Goal: Information Seeking & Learning: Find specific fact

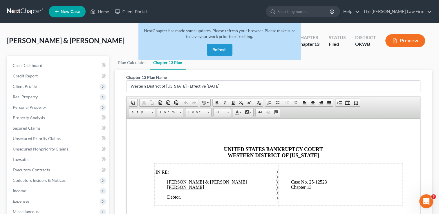
click at [18, 11] on link at bounding box center [25, 11] width 37 height 10
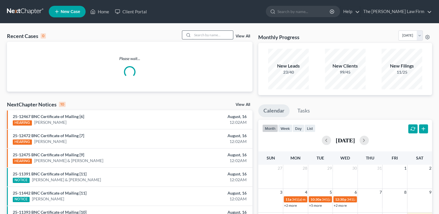
click at [206, 35] on input "search" at bounding box center [212, 35] width 41 height 8
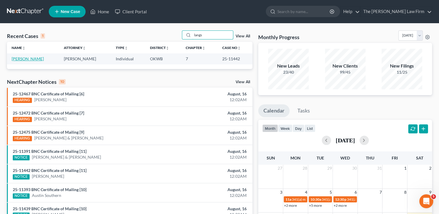
type input "langs"
click at [26, 59] on link "Langston, Shelbey" at bounding box center [28, 58] width 32 height 5
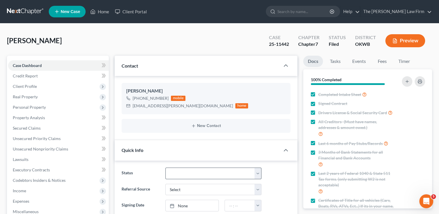
scroll to position [498, 0]
click at [183, 171] on select "Discharged Dismissed Filed Info Sent In Progress Lead Lost Lead Ready to File R…" at bounding box center [213, 174] width 96 height 12
select select "0"
click at [165, 168] on select "Discharged Dismissed Filed Info Sent In Progress Lead Lost Lead Ready to File R…" at bounding box center [213, 174] width 96 height 12
click at [159, 39] on div "Langston, Shelbey Upgraded Case 25-11442 Chapter Chapter 7 Status Discharged Di…" at bounding box center [219, 42] width 425 height 25
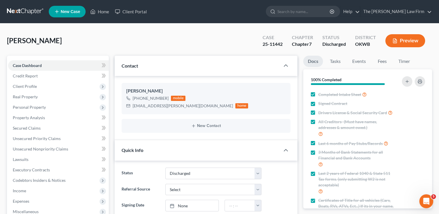
click at [20, 10] on link at bounding box center [25, 11] width 37 height 10
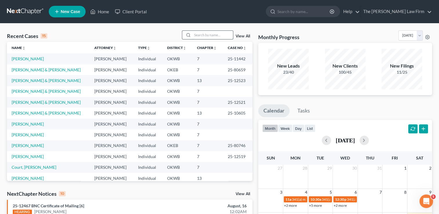
click at [213, 31] on input "search" at bounding box center [212, 35] width 41 height 8
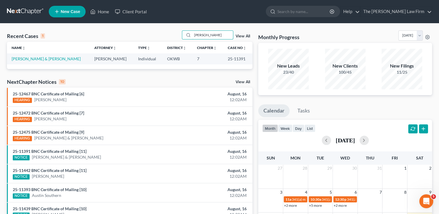
type input "clemans"
click at [47, 57] on link "Clemans, Jason & Elizabeth" at bounding box center [46, 58] width 69 height 5
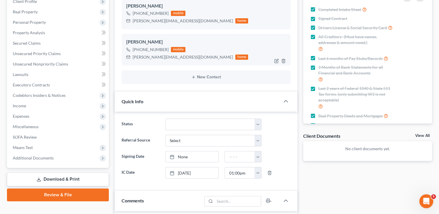
scroll to position [87, 0]
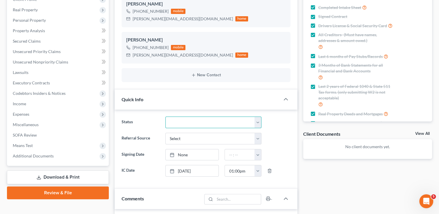
click at [191, 123] on select "Discharged Dismissed Filed Info Sent In Progress Lead Lost Lead Ready to File R…" at bounding box center [213, 123] width 96 height 12
select select "0"
click at [165, 117] on select "Discharged Dismissed Filed Info Sent In Progress Lead Lost Lead Ready to File R…" at bounding box center [213, 123] width 96 height 12
click at [113, 95] on div "Updates & News × Contact Jason Clemans +1 (940) 636-0228 mobile jasonclemans.gr…" at bounding box center [206, 194] width 188 height 451
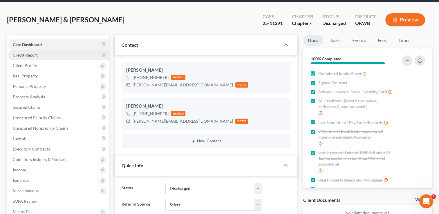
scroll to position [0, 0]
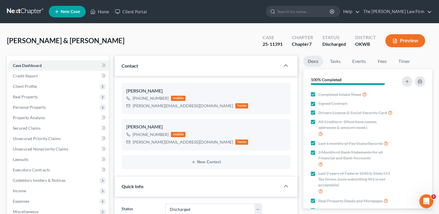
click at [31, 11] on link at bounding box center [25, 11] width 37 height 10
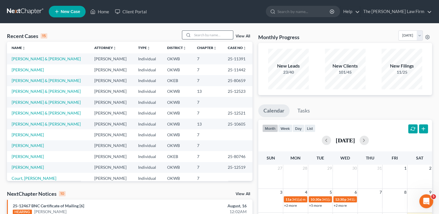
click at [208, 34] on input "search" at bounding box center [212, 35] width 41 height 8
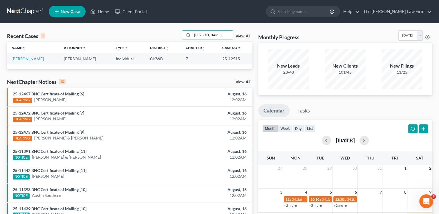
type input "ragsdale"
drag, startPoint x: 238, startPoint y: 59, endPoint x: 219, endPoint y: 60, distance: 19.4
click at [219, 60] on td "25-12515" at bounding box center [234, 58] width 35 height 11
drag, startPoint x: 219, startPoint y: 60, endPoint x: 231, endPoint y: 59, distance: 12.2
copy td "25-12515"
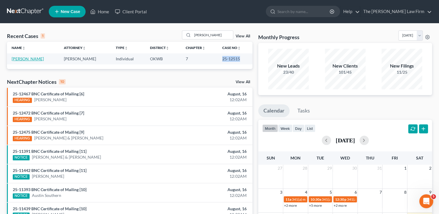
click at [34, 59] on link "Ragsdale, Crystal" at bounding box center [28, 58] width 32 height 5
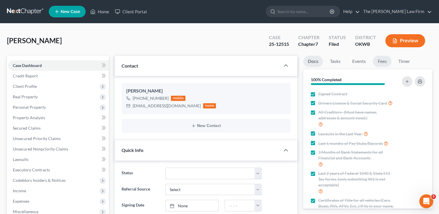
scroll to position [61, 0]
click at [354, 62] on link "Events" at bounding box center [358, 61] width 23 height 11
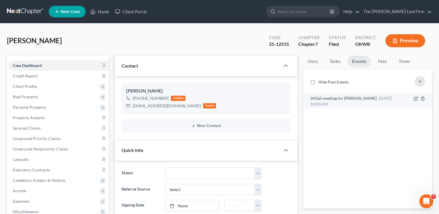
click at [354, 97] on span "341(a) meeting for Crystal Ragsdale" at bounding box center [343, 98] width 66 height 5
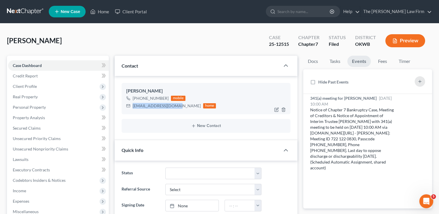
drag, startPoint x: 138, startPoint y: 108, endPoint x: 174, endPoint y: 107, distance: 36.0
click at [174, 107] on div "cragsdale99@gmail.com" at bounding box center [167, 106] width 68 height 6
drag, startPoint x: 174, startPoint y: 107, endPoint x: 169, endPoint y: 105, distance: 5.2
copy div "cragsdale99@gmail.com"
drag, startPoint x: 289, startPoint y: 43, endPoint x: 277, endPoint y: 43, distance: 12.5
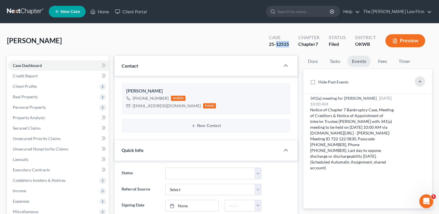
click at [277, 43] on div "Case 25-12515" at bounding box center [278, 41] width 29 height 17
copy div "12515"
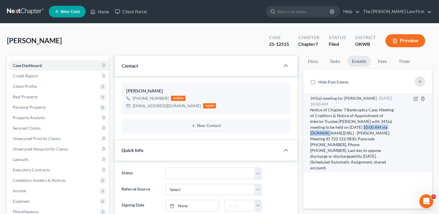
drag, startPoint x: 349, startPoint y: 127, endPoint x: 391, endPoint y: 128, distance: 42.1
click at [391, 128] on div "Notice of Chapter 7 Bankruptcy Case, Meeting of Creditors & Notice of Appointme…" at bounding box center [352, 139] width 85 height 64
drag, startPoint x: 391, startPoint y: 128, endPoint x: 375, endPoint y: 126, distance: 15.5
copy div "9/17/2025 at 10:00 AM"
drag, startPoint x: 381, startPoint y: 132, endPoint x: 326, endPoint y: 140, distance: 55.4
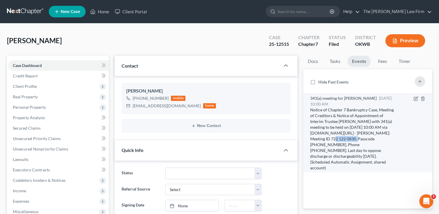
click at [326, 140] on div "Notice of Chapter 7 Bankruptcy Case, Meeting of Creditors & Notice of Appointme…" at bounding box center [352, 139] width 85 height 64
drag, startPoint x: 326, startPoint y: 140, endPoint x: 320, endPoint y: 138, distance: 6.7
copy div "722 122 0830"
drag, startPoint x: 346, startPoint y: 138, endPoint x: 369, endPoint y: 139, distance: 22.4
click at [369, 139] on div "Notice of Chapter 7 Bankruptcy Case, Meeting of Creditors & Notice of Appointme…" at bounding box center [352, 139] width 85 height 64
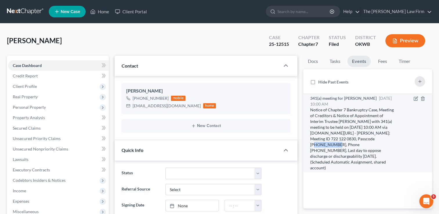
drag, startPoint x: 369, startPoint y: 139, endPoint x: 355, endPoint y: 137, distance: 13.5
copy div "4765056125"
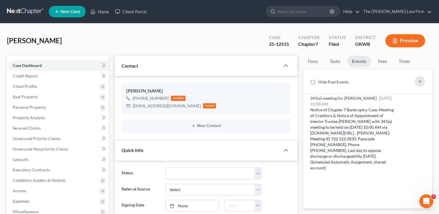
click at [211, 41] on div "Ragsdale, Crystal Upgraded Case 25-12515 Chapter Chapter 7 Status Filed Distric…" at bounding box center [219, 42] width 425 height 25
click at [21, 11] on link at bounding box center [25, 11] width 37 height 10
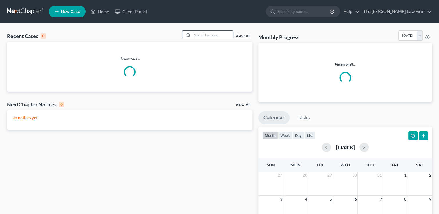
click at [206, 34] on input "search" at bounding box center [212, 35] width 41 height 8
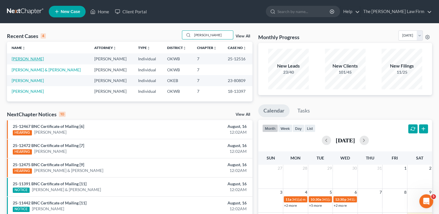
type input "wright"
click at [21, 60] on link "[PERSON_NAME]" at bounding box center [28, 58] width 32 height 5
select select "4"
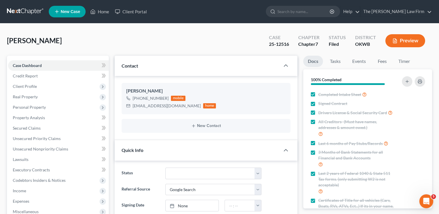
scroll to position [322, 0]
click at [361, 61] on link "Events" at bounding box center [358, 61] width 23 height 11
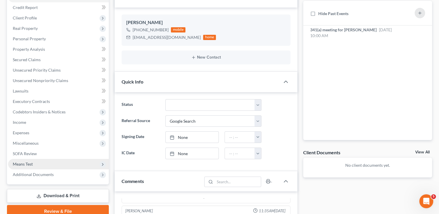
scroll to position [87, 0]
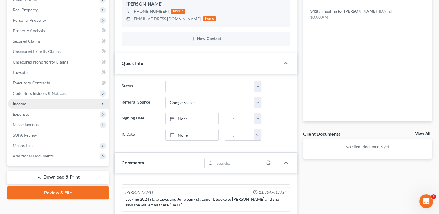
click at [26, 101] on span "Income" at bounding box center [58, 104] width 101 height 10
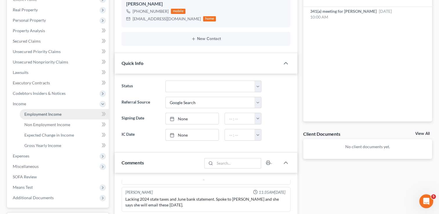
click at [55, 115] on span "Employment Income" at bounding box center [42, 114] width 37 height 5
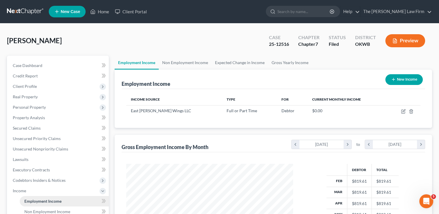
scroll to position [103, 178]
drag, startPoint x: 289, startPoint y: 43, endPoint x: 269, endPoint y: 46, distance: 20.5
click at [269, 46] on div "Case 25-12516" at bounding box center [278, 41] width 29 height 17
drag, startPoint x: 269, startPoint y: 46, endPoint x: 271, endPoint y: 43, distance: 3.7
copy div "25-12516"
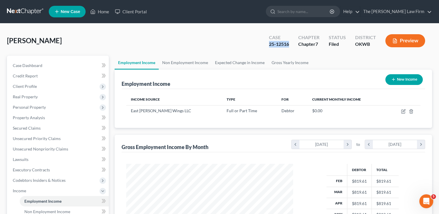
click at [237, 50] on div "Wright, Abby Upgraded Case 25-12516 Chapter Chapter 7 Status Filed District OKW…" at bounding box center [219, 42] width 425 height 25
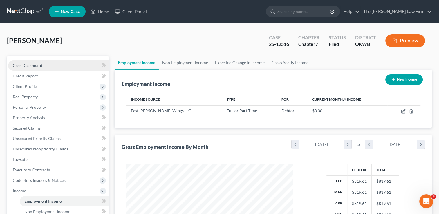
click at [24, 67] on span "Case Dashboard" at bounding box center [28, 65] width 30 height 5
select select "4"
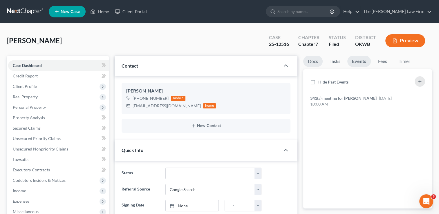
scroll to position [322, 0]
click at [333, 101] on div "341(a) meeting for Abby Wright Sep 16, 2025 10:00 AM" at bounding box center [352, 101] width 85 height 12
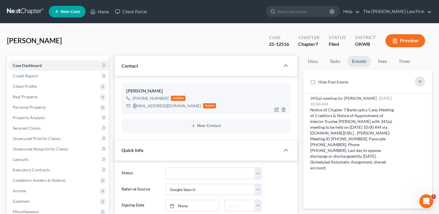
drag, startPoint x: 133, startPoint y: 106, endPoint x: 137, endPoint y: 107, distance: 3.7
click at [137, 107] on div "abbywright18@yahoo.com" at bounding box center [167, 106] width 68 height 6
drag, startPoint x: 137, startPoint y: 107, endPoint x: 179, endPoint y: 108, distance: 41.8
click at [179, 108] on div "abbywright18@yahoo.com" at bounding box center [167, 106] width 68 height 6
drag, startPoint x: 179, startPoint y: 108, endPoint x: 168, endPoint y: 106, distance: 10.6
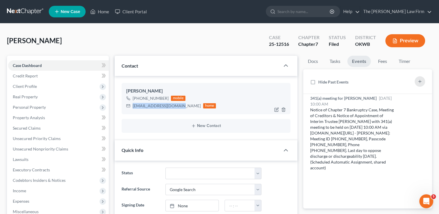
copy div "abbywright18@yahoo.com"
click at [209, 38] on div "Wright, Abby Upgraded Case 25-12516 Chapter Chapter 7 Status Filed District OKW…" at bounding box center [219, 42] width 425 height 25
drag, startPoint x: 291, startPoint y: 44, endPoint x: 276, endPoint y: 46, distance: 14.4
click at [276, 46] on div "Case 25-12516" at bounding box center [278, 41] width 29 height 17
copy div "12516"
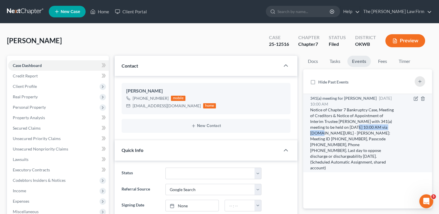
drag, startPoint x: 349, startPoint y: 126, endPoint x: 391, endPoint y: 127, distance: 41.8
click at [391, 127] on div "Notice of Chapter 7 Bankruptcy Case, Meeting of Creditors & Notice of Appointme…" at bounding box center [352, 139] width 85 height 64
drag, startPoint x: 391, startPoint y: 127, endPoint x: 368, endPoint y: 127, distance: 22.6
copy div "9/16/2025 at 10:00 AM"
drag, startPoint x: 376, startPoint y: 132, endPoint x: 319, endPoint y: 139, distance: 56.9
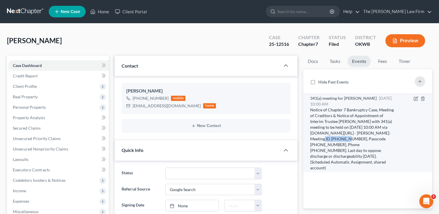
click at [319, 139] on div "Notice of Chapter 7 Bankruptcy Case, Meeting of Creditors & Notice of Appointme…" at bounding box center [352, 139] width 85 height 64
drag, startPoint x: 319, startPoint y: 139, endPoint x: 313, endPoint y: 138, distance: 6.4
copy div "607 676 7563"
drag, startPoint x: 338, startPoint y: 138, endPoint x: 361, endPoint y: 139, distance: 22.6
click at [361, 139] on div "Notice of Chapter 7 Bankruptcy Case, Meeting of Creditors & Notice of Appointme…" at bounding box center [352, 139] width 85 height 64
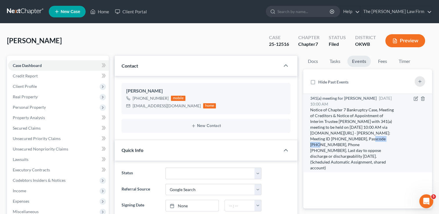
drag, startPoint x: 361, startPoint y: 139, endPoint x: 348, endPoint y: 137, distance: 12.6
copy div "4435397827"
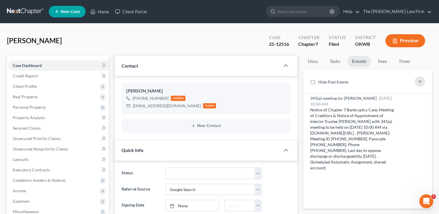
click at [231, 41] on div "Wright, Abby Upgraded Case 25-12516 Chapter Chapter 7 Status Filed District OKW…" at bounding box center [219, 42] width 425 height 25
click at [155, 42] on div "Wright, Abby Upgraded Case 25-12516 Chapter Chapter 7 Status Filed District OKW…" at bounding box center [219, 42] width 425 height 25
click at [22, 9] on link at bounding box center [25, 11] width 37 height 10
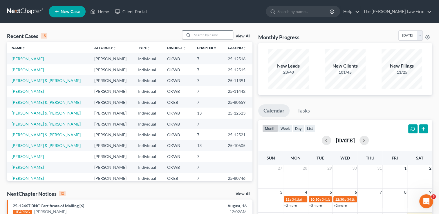
click at [218, 35] on input "search" at bounding box center [212, 35] width 41 height 8
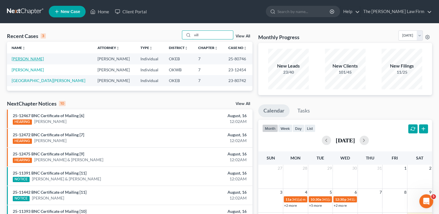
type input "vill"
click at [30, 60] on link "[PERSON_NAME]" at bounding box center [28, 58] width 32 height 5
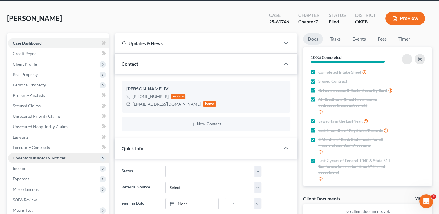
scroll to position [58, 0]
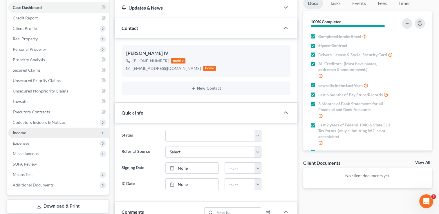
click at [28, 134] on span "Income" at bounding box center [58, 133] width 101 height 10
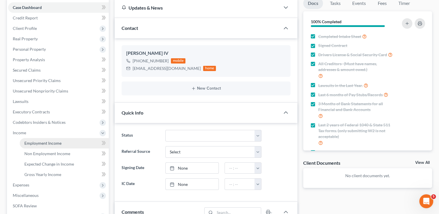
click at [52, 143] on span "Employment Income" at bounding box center [42, 143] width 37 height 5
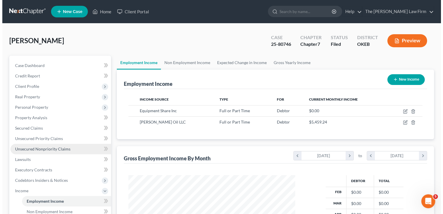
scroll to position [103, 178]
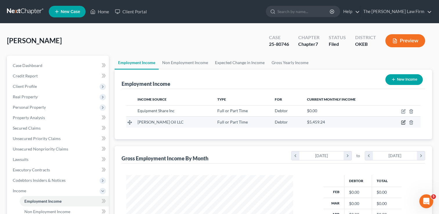
click at [402, 122] on icon "button" at bounding box center [403, 122] width 5 height 5
select select "0"
select select "37"
select select "2"
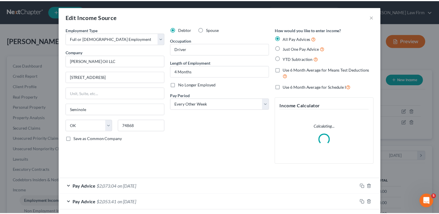
scroll to position [103, 180]
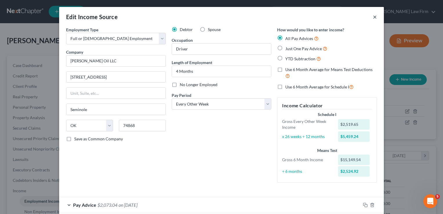
click at [373, 18] on button "×" at bounding box center [375, 16] width 4 height 7
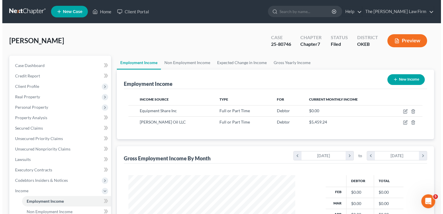
scroll to position [289852, 289777]
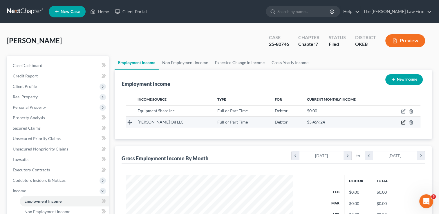
click at [402, 122] on icon "button" at bounding box center [403, 122] width 3 height 3
select select "0"
select select "37"
select select "2"
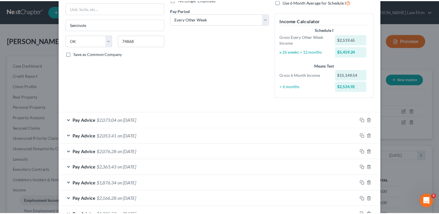
scroll to position [0, 0]
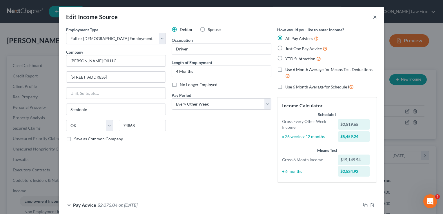
click at [373, 17] on button "×" at bounding box center [375, 16] width 4 height 7
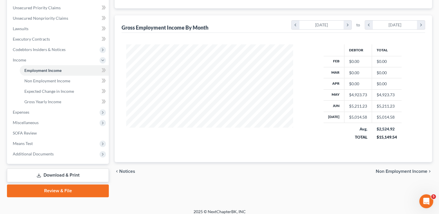
scroll to position [135, 0]
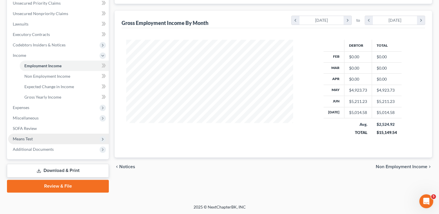
click at [46, 139] on span "Means Test" at bounding box center [58, 139] width 101 height 10
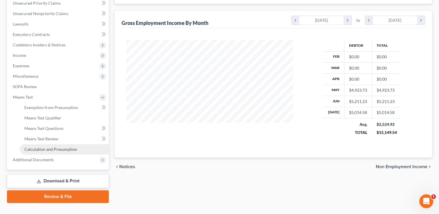
click at [56, 148] on span "Calculation and Presumption" at bounding box center [50, 149] width 53 height 5
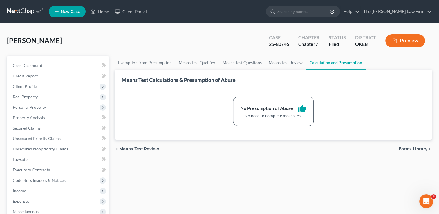
click at [28, 11] on link at bounding box center [25, 11] width 37 height 10
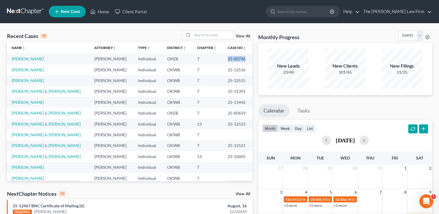
drag, startPoint x: 242, startPoint y: 59, endPoint x: 224, endPoint y: 59, distance: 17.7
click at [224, 59] on td "25-80746" at bounding box center [237, 58] width 29 height 11
drag, startPoint x: 224, startPoint y: 59, endPoint x: 235, endPoint y: 59, distance: 10.7
copy td "25-80746"
click at [309, 33] on div "Monthly Progress Bankruptcy Bankruptcy [DATE] [DATE] [DATE] [DATE] [DATE] [DATE…" at bounding box center [345, 36] width 174 height 12
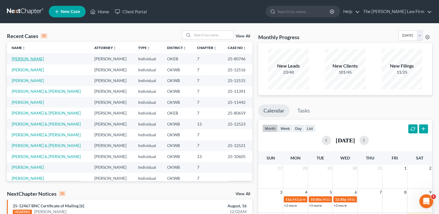
click at [31, 59] on link "[PERSON_NAME]" at bounding box center [28, 58] width 32 height 5
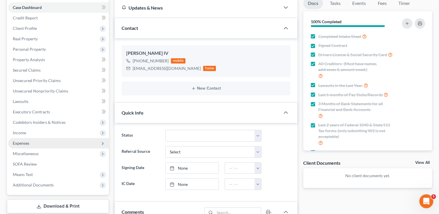
scroll to position [57, 0]
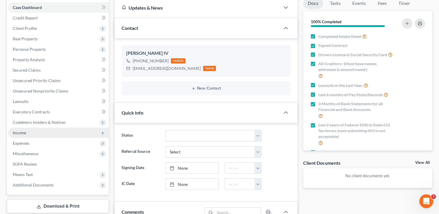
click at [21, 131] on span "Income" at bounding box center [19, 132] width 13 height 5
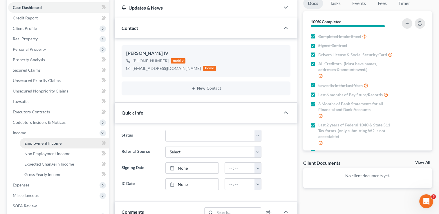
click at [54, 141] on span "Employment Income" at bounding box center [42, 143] width 37 height 5
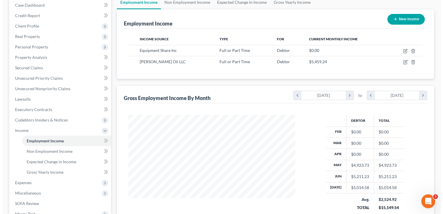
scroll to position [58, 0]
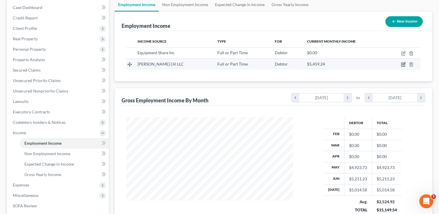
click at [404, 64] on icon "button" at bounding box center [403, 64] width 5 height 5
select select "0"
select select "37"
select select "2"
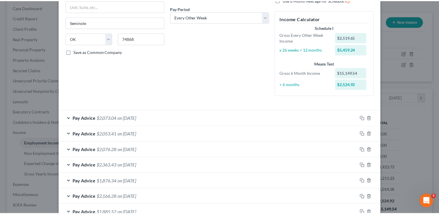
scroll to position [0, 0]
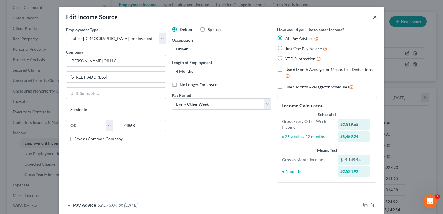
click at [373, 18] on button "×" at bounding box center [375, 16] width 4 height 7
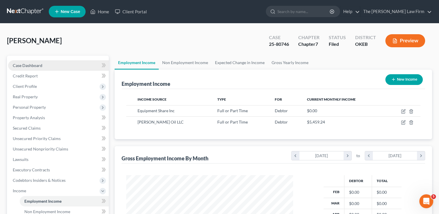
click at [33, 63] on span "Case Dashboard" at bounding box center [28, 65] width 30 height 5
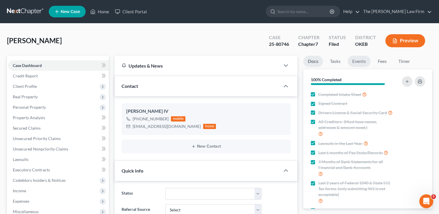
scroll to position [57, 0]
drag, startPoint x: 356, startPoint y: 59, endPoint x: 358, endPoint y: 62, distance: 4.2
click at [356, 59] on link "Events" at bounding box center [358, 61] width 23 height 11
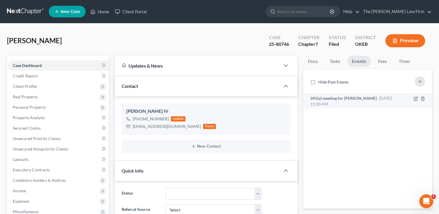
click at [342, 99] on span "341(a) meeting for Juan Villarreal IV" at bounding box center [343, 98] width 66 height 5
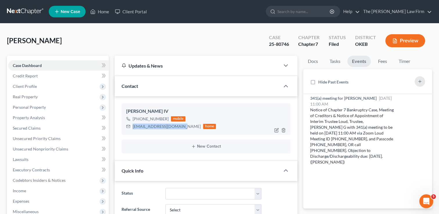
drag, startPoint x: 132, startPoint y: 126, endPoint x: 181, endPoint y: 130, distance: 48.9
click at [181, 130] on div "Juan Villarreal IV +1 (580) 272-3050 mobile Enfuego198626@gmail.com home" at bounding box center [205, 118] width 169 height 31
drag, startPoint x: 181, startPoint y: 130, endPoint x: 162, endPoint y: 126, distance: 19.8
copy div "Enfuego198626@gmail.com"
drag, startPoint x: 291, startPoint y: 43, endPoint x: 276, endPoint y: 45, distance: 14.3
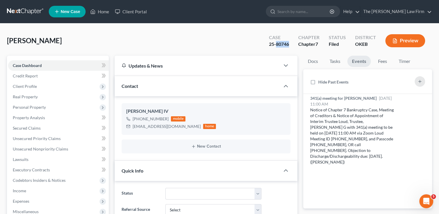
click at [276, 45] on div "Case 25-80746" at bounding box center [278, 41] width 29 height 17
copy div "80746"
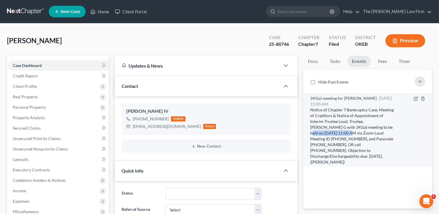
drag, startPoint x: 362, startPoint y: 127, endPoint x: 327, endPoint y: 133, distance: 35.0
click at [327, 133] on div "Notice of Chapter 7 Bankruptcy Case, Meeting of Creditors & Notice of Appointme…" at bounding box center [352, 136] width 85 height 58
drag, startPoint x: 327, startPoint y: 133, endPoint x: 322, endPoint y: 133, distance: 4.9
copy div "9/17/2025 at 11:00 AM"
drag, startPoint x: 376, startPoint y: 133, endPoint x: 319, endPoint y: 137, distance: 57.2
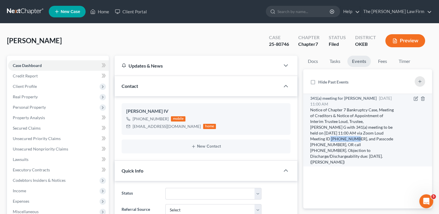
click at [319, 137] on div "Notice of Chapter 7 Bankruptcy Case, Meeting of Creditors & Notice of Appointme…" at bounding box center [352, 136] width 85 height 58
drag, startPoint x: 319, startPoint y: 137, endPoint x: 314, endPoint y: 139, distance: 4.9
copy div "613 552 0107"
drag, startPoint x: 346, startPoint y: 139, endPoint x: 369, endPoint y: 138, distance: 22.9
click at [369, 138] on div "Notice of Chapter 7 Bankruptcy Case, Meeting of Creditors & Notice of Appointme…" at bounding box center [352, 136] width 85 height 58
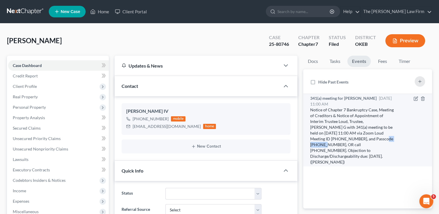
drag, startPoint x: 369, startPoint y: 138, endPoint x: 359, endPoint y: 138, distance: 9.6
copy div "3540266742"
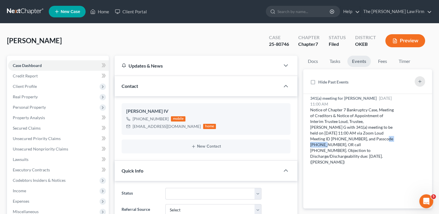
click at [27, 10] on link at bounding box center [25, 11] width 37 height 10
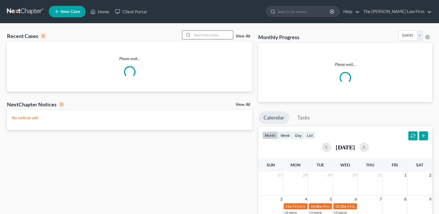
click at [208, 35] on input "search" at bounding box center [212, 35] width 41 height 8
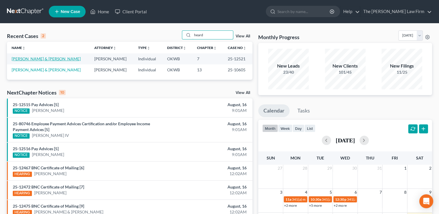
type input "heard"
click at [49, 59] on link "[PERSON_NAME] & [PERSON_NAME]" at bounding box center [46, 58] width 69 height 5
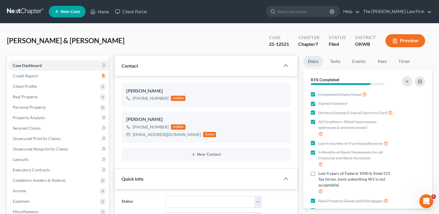
scroll to position [601, 0]
click at [27, 12] on link at bounding box center [25, 11] width 37 height 10
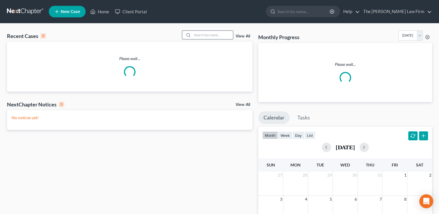
click at [211, 36] on input "search" at bounding box center [212, 35] width 41 height 8
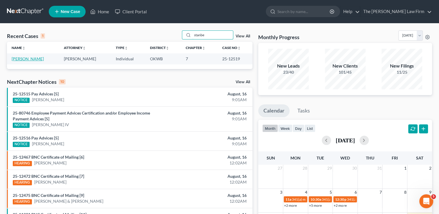
type input "stanbe"
click at [24, 57] on link "[PERSON_NAME]" at bounding box center [28, 58] width 32 height 5
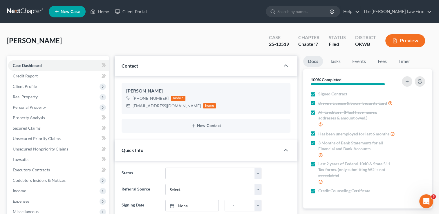
scroll to position [93, 0]
click at [360, 61] on link "Events" at bounding box center [358, 61] width 23 height 11
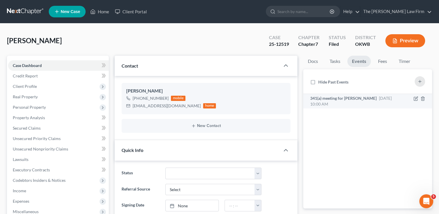
click at [352, 101] on div "341(a) meeting for [PERSON_NAME] [DATE] 10:00 AM" at bounding box center [352, 101] width 85 height 12
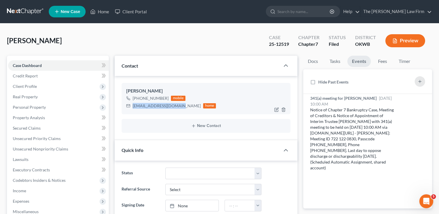
drag, startPoint x: 133, startPoint y: 106, endPoint x: 177, endPoint y: 108, distance: 44.1
click at [177, 108] on div "blyberry8183@gmail.com" at bounding box center [167, 106] width 68 height 6
drag, startPoint x: 177, startPoint y: 108, endPoint x: 161, endPoint y: 106, distance: 16.9
copy div "blyberry8183@gmail.com"
drag, startPoint x: 291, startPoint y: 45, endPoint x: 277, endPoint y: 45, distance: 13.9
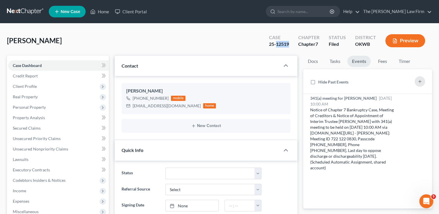
click at [277, 45] on div "Case 25-12519" at bounding box center [278, 41] width 29 height 17
copy div "12519"
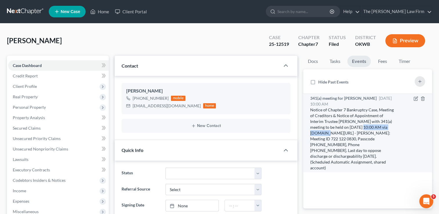
drag, startPoint x: 349, startPoint y: 127, endPoint x: 390, endPoint y: 127, distance: 41.5
click at [390, 127] on div "Notice of Chapter 7 Bankruptcy Case, Meeting of Creditors & Notice of Appointme…" at bounding box center [352, 139] width 85 height 64
drag, startPoint x: 390, startPoint y: 127, endPoint x: 382, endPoint y: 128, distance: 7.6
copy div "[DATE] 10:00 AM"
drag, startPoint x: 382, startPoint y: 132, endPoint x: 327, endPoint y: 139, distance: 54.7
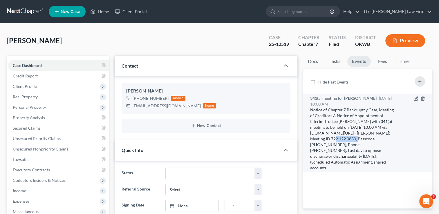
click at [327, 139] on div "Notice of Chapter 7 Bankruptcy Case, Meeting of Creditors & Notice of Appointme…" at bounding box center [352, 139] width 85 height 64
drag, startPoint x: 327, startPoint y: 139, endPoint x: 320, endPoint y: 139, distance: 7.6
copy div "722 122 0830"
drag, startPoint x: 345, startPoint y: 138, endPoint x: 359, endPoint y: 139, distance: 13.4
click at [359, 139] on div "Notice of Chapter 7 Bankruptcy Case, Meeting of Creditors & Notice of Appointme…" at bounding box center [352, 139] width 85 height 64
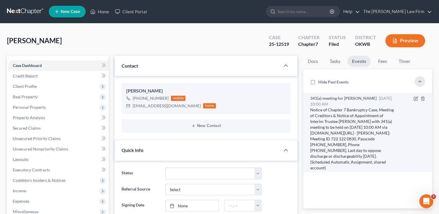
drag, startPoint x: 359, startPoint y: 139, endPoint x: 372, endPoint y: 147, distance: 15.1
click at [370, 149] on div "Notice of Chapter 7 Bankruptcy Case, Meeting of Creditors & Notice of Appointme…" at bounding box center [352, 139] width 85 height 64
drag, startPoint x: 369, startPoint y: 139, endPoint x: 347, endPoint y: 139, distance: 21.8
click at [347, 139] on div "Notice of Chapter 7 Bankruptcy Case, Meeting of Creditors & Notice of Appointme…" at bounding box center [352, 139] width 85 height 64
drag, startPoint x: 347, startPoint y: 139, endPoint x: 360, endPoint y: 139, distance: 13.0
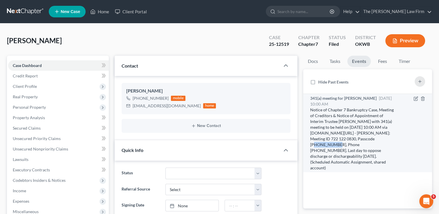
copy div "4765056125"
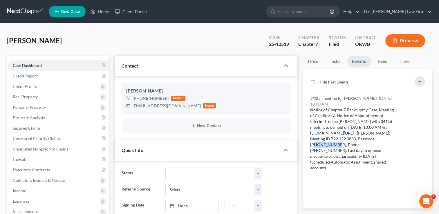
click at [20, 11] on link at bounding box center [25, 11] width 37 height 10
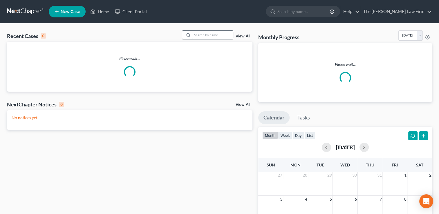
click at [208, 34] on input "search" at bounding box center [212, 35] width 41 height 8
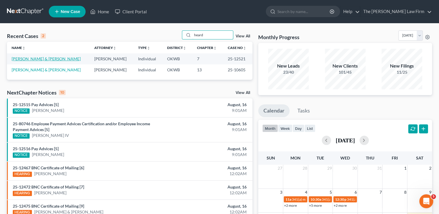
type input "heard"
click at [40, 58] on link "[PERSON_NAME] & [PERSON_NAME]" at bounding box center [46, 58] width 69 height 5
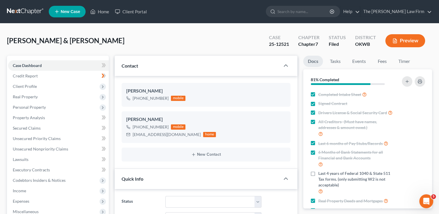
scroll to position [601, 0]
click at [362, 62] on link "Events" at bounding box center [358, 61] width 23 height 11
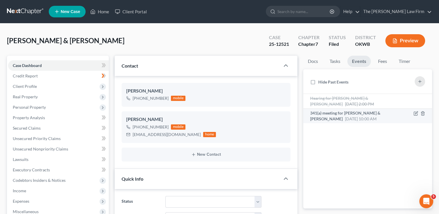
click at [351, 114] on span "341(a) meeting for Jack Heard & Meghan Heard" at bounding box center [345, 115] width 70 height 11
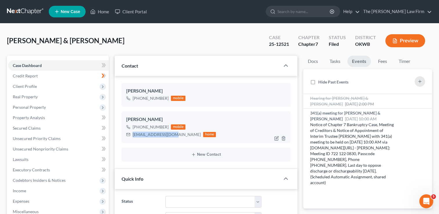
drag, startPoint x: 133, startPoint y: 134, endPoint x: 173, endPoint y: 137, distance: 40.5
click at [173, 137] on div "meheard18@gmail.com home" at bounding box center [171, 135] width 90 height 8
drag, startPoint x: 173, startPoint y: 137, endPoint x: 159, endPoint y: 135, distance: 14.7
copy div "meheard18@gmail.com"
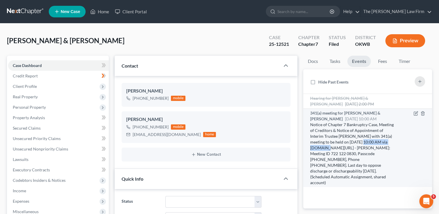
drag, startPoint x: 349, startPoint y: 142, endPoint x: 391, endPoint y: 143, distance: 42.1
click at [391, 143] on div "Notice of Chapter 7 Bankruptcy Case, Meeting of Creditors & Notice of Appointme…" at bounding box center [352, 154] width 85 height 64
drag, startPoint x: 391, startPoint y: 143, endPoint x: 383, endPoint y: 142, distance: 8.2
copy div "9/17/2025 at 10:00 AM"
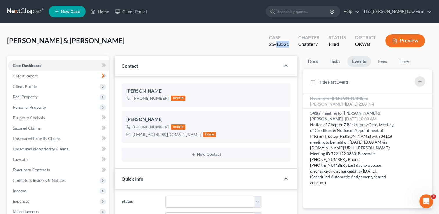
drag, startPoint x: 287, startPoint y: 44, endPoint x: 277, endPoint y: 45, distance: 10.2
click at [277, 45] on div "Case 25-12521" at bounding box center [278, 41] width 29 height 17
copy div "12521"
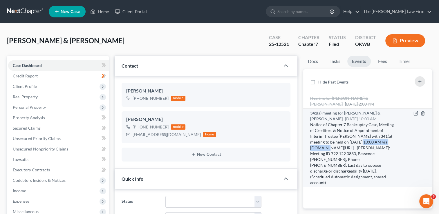
drag, startPoint x: 349, startPoint y: 140, endPoint x: 390, endPoint y: 141, distance: 41.5
click at [390, 141] on div "Notice of Chapter 7 Bankruptcy Case, Meeting of Creditors & Notice of Appointme…" at bounding box center [352, 154] width 85 height 64
drag, startPoint x: 390, startPoint y: 141, endPoint x: 376, endPoint y: 141, distance: 14.5
copy div "9/17/2025 at 10:00 AM"
drag, startPoint x: 381, startPoint y: 148, endPoint x: 327, endPoint y: 154, distance: 54.0
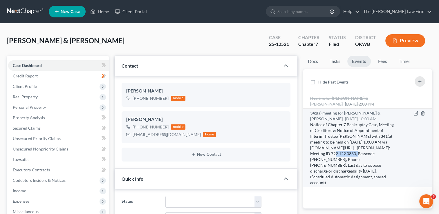
click at [327, 154] on div "Notice of Chapter 7 Bankruptcy Case, Meeting of Creditors & Notice of Appointme…" at bounding box center [352, 154] width 85 height 64
drag, startPoint x: 327, startPoint y: 154, endPoint x: 319, endPoint y: 154, distance: 7.8
copy div "722 122 0830"
drag, startPoint x: 347, startPoint y: 153, endPoint x: 369, endPoint y: 153, distance: 22.6
click at [369, 153] on div "Notice of Chapter 7 Bankruptcy Case, Meeting of Creditors & Notice of Appointme…" at bounding box center [352, 154] width 85 height 64
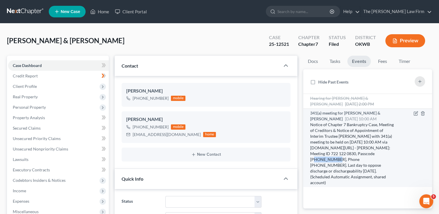
drag, startPoint x: 369, startPoint y: 153, endPoint x: 361, endPoint y: 153, distance: 7.8
copy div "4765056125"
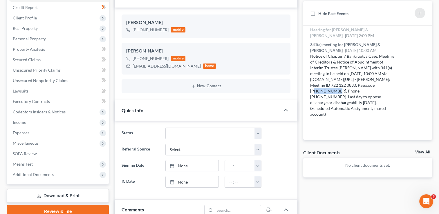
scroll to position [87, 0]
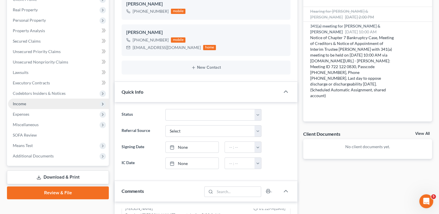
click at [21, 103] on span "Income" at bounding box center [19, 103] width 13 height 5
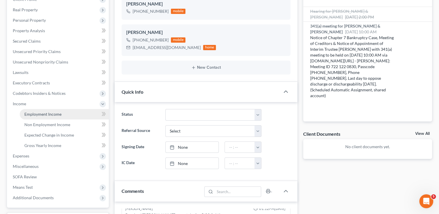
click at [41, 115] on span "Employment Income" at bounding box center [42, 114] width 37 height 5
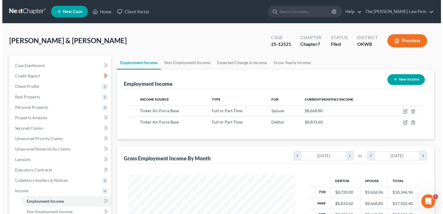
scroll to position [103, 178]
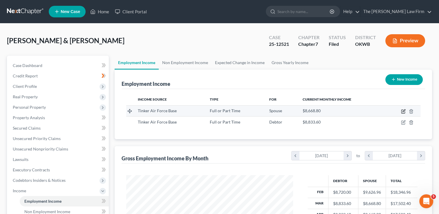
click at [402, 112] on icon "button" at bounding box center [403, 111] width 5 height 5
select select "0"
select select "37"
select select "1"
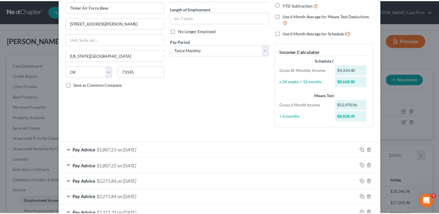
scroll to position [0, 0]
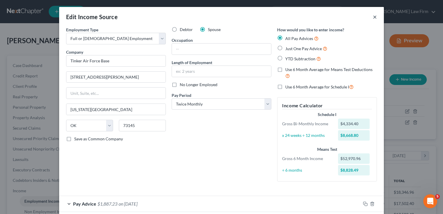
click at [373, 17] on button "×" at bounding box center [375, 16] width 4 height 7
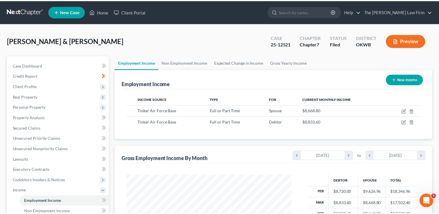
scroll to position [289852, 289777]
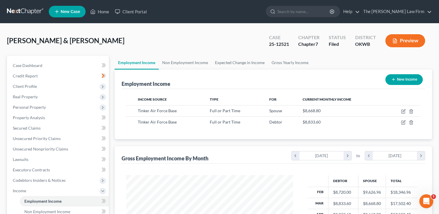
drag, startPoint x: 23, startPoint y: 10, endPoint x: 66, endPoint y: 33, distance: 48.4
click at [23, 10] on link at bounding box center [25, 11] width 37 height 10
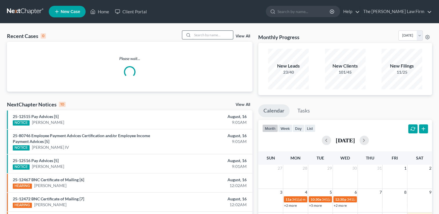
click at [206, 35] on input "search" at bounding box center [212, 35] width 41 height 8
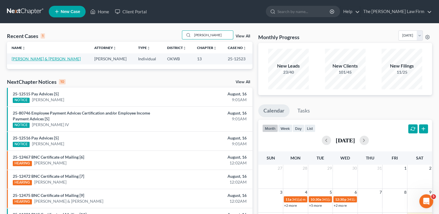
type input "pickett"
click at [41, 59] on link "[PERSON_NAME] & [PERSON_NAME]" at bounding box center [46, 58] width 69 height 5
select select "1"
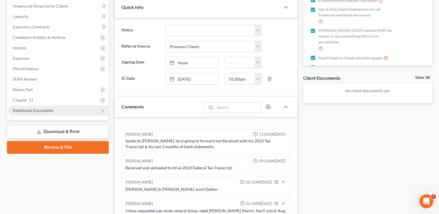
scroll to position [116, 0]
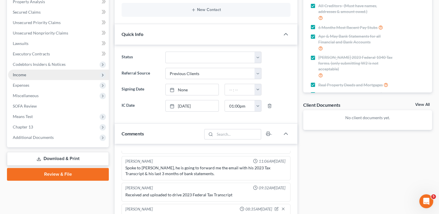
click at [26, 72] on span "Income" at bounding box center [58, 75] width 101 height 10
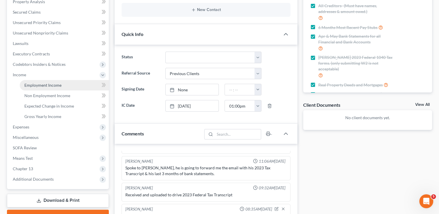
click at [47, 86] on span "Employment Income" at bounding box center [42, 85] width 37 height 5
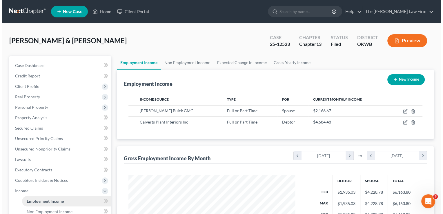
scroll to position [103, 178]
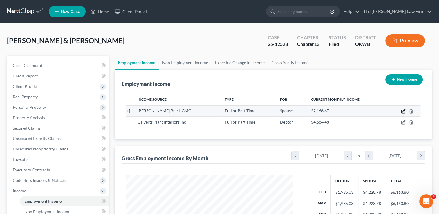
click at [402, 110] on icon "button" at bounding box center [403, 111] width 5 height 5
select select "0"
select select "37"
select select "3"
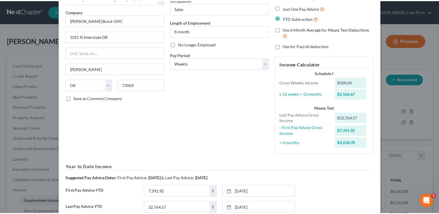
scroll to position [0, 0]
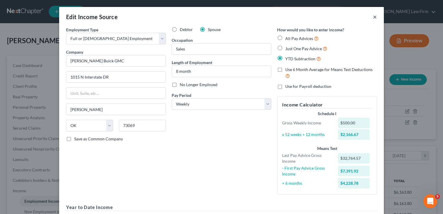
click at [373, 17] on button "×" at bounding box center [375, 16] width 4 height 7
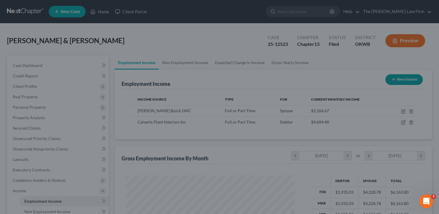
scroll to position [289852, 289777]
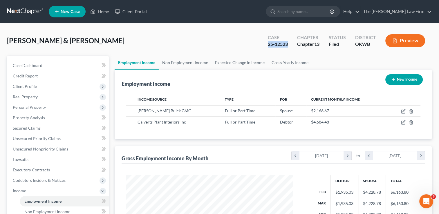
drag, startPoint x: 288, startPoint y: 44, endPoint x: 266, endPoint y: 45, distance: 21.2
click at [266, 45] on div "Case 25-12523" at bounding box center [277, 41] width 29 height 17
copy div "25-12523"
click at [30, 66] on span "Case Dashboard" at bounding box center [28, 65] width 30 height 5
select select "1"
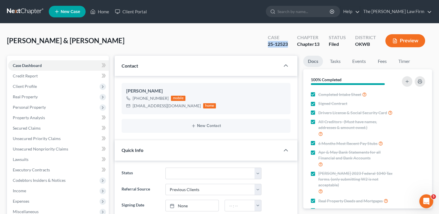
scroll to position [763, 0]
click at [361, 61] on link "Events" at bounding box center [358, 61] width 23 height 11
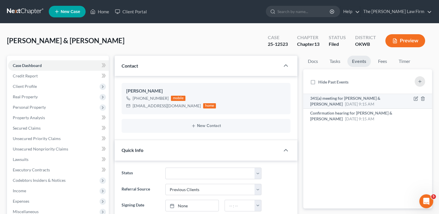
click at [336, 102] on span "341(a) meeting for Brandon Pickett-Trent & Justin Pickett-Trent" at bounding box center [345, 101] width 70 height 11
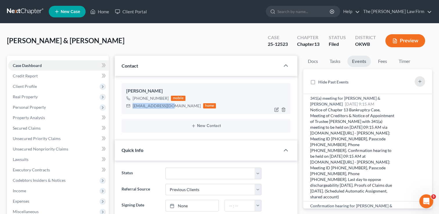
drag, startPoint x: 132, startPoint y: 105, endPoint x: 168, endPoint y: 109, distance: 36.4
click at [168, 109] on div "7jtrent3@gmail.com home" at bounding box center [171, 106] width 90 height 8
drag, startPoint x: 168, startPoint y: 109, endPoint x: 154, endPoint y: 106, distance: 14.2
copy div "7jtrent3@gmail.com"
drag, startPoint x: 288, startPoint y: 45, endPoint x: 274, endPoint y: 45, distance: 13.9
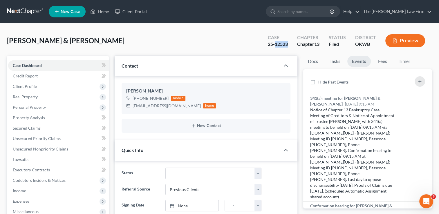
click at [274, 45] on div "Case 25-12523" at bounding box center [277, 41] width 29 height 17
copy div "12523"
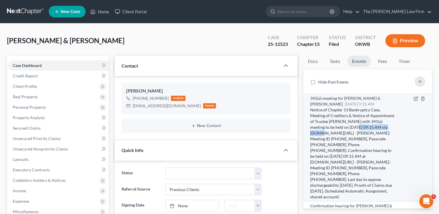
drag, startPoint x: 370, startPoint y: 127, endPoint x: 331, endPoint y: 134, distance: 39.8
click at [331, 134] on div "Notice of Chapter 13 Bankruptcy Case, Meeting of Creditors & Notice of Appointm…" at bounding box center [352, 153] width 85 height 93
drag, startPoint x: 331, startPoint y: 134, endPoint x: 322, endPoint y: 133, distance: 8.5
copy div "9/25/2025 at 09:15 AM"
drag, startPoint x: 331, startPoint y: 138, endPoint x: 355, endPoint y: 139, distance: 23.5
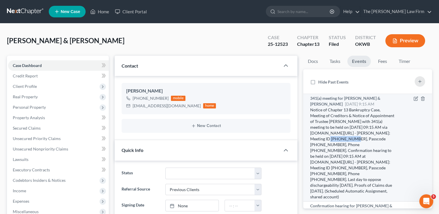
click at [355, 139] on div "Notice of Chapter 13 Bankruptcy Case, Meeting of Creditors & Notice of Appointm…" at bounding box center [352, 153] width 85 height 93
drag, startPoint x: 355, startPoint y: 139, endPoint x: 350, endPoint y: 138, distance: 4.5
copy div "524 938 2419"
drag, startPoint x: 310, startPoint y: 144, endPoint x: 332, endPoint y: 145, distance: 22.1
click at [333, 146] on div "Notice of Chapter 13 Bankruptcy Case, Meeting of Creditors & Notice of Appointm…" at bounding box center [352, 153] width 85 height 93
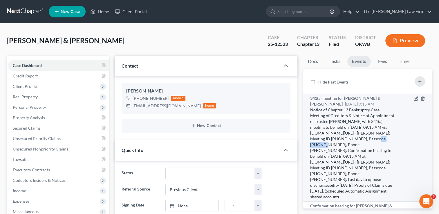
drag, startPoint x: 332, startPoint y: 145, endPoint x: 326, endPoint y: 144, distance: 5.9
copy div "1283125580"
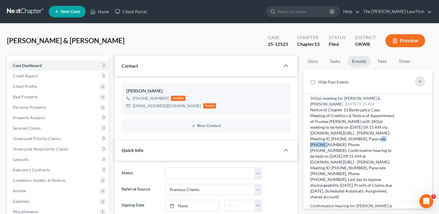
click at [27, 12] on link at bounding box center [25, 11] width 37 height 10
